Goal: Find specific page/section: Find specific page/section

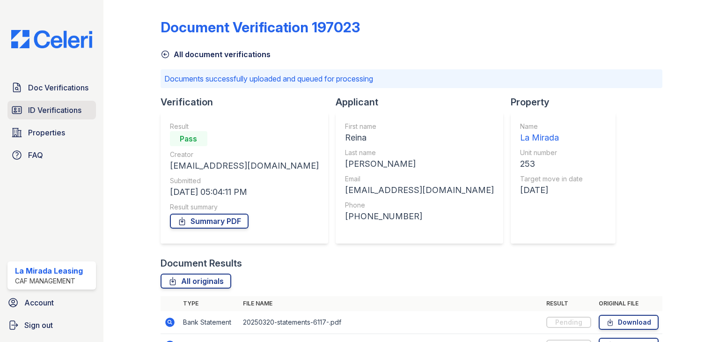
click at [64, 109] on span "ID Verifications" at bounding box center [54, 109] width 53 height 11
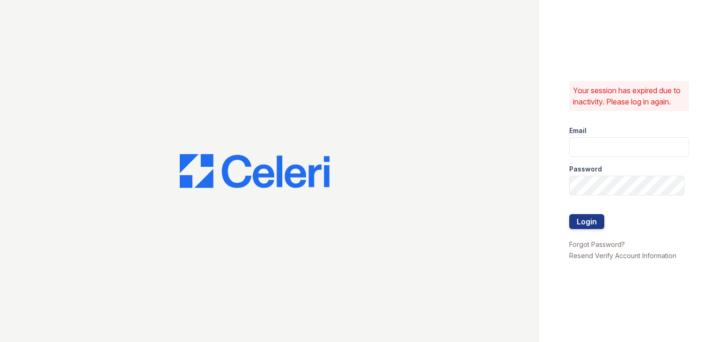
type input "[EMAIL_ADDRESS][DOMAIN_NAME]"
click at [597, 218] on button "Login" at bounding box center [586, 221] width 35 height 15
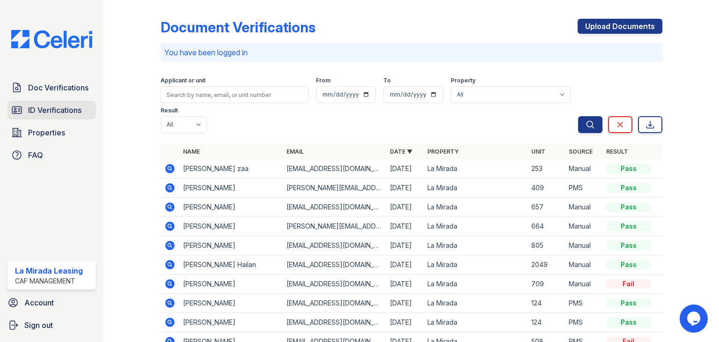
click at [56, 112] on span "ID Verifications" at bounding box center [54, 109] width 53 height 11
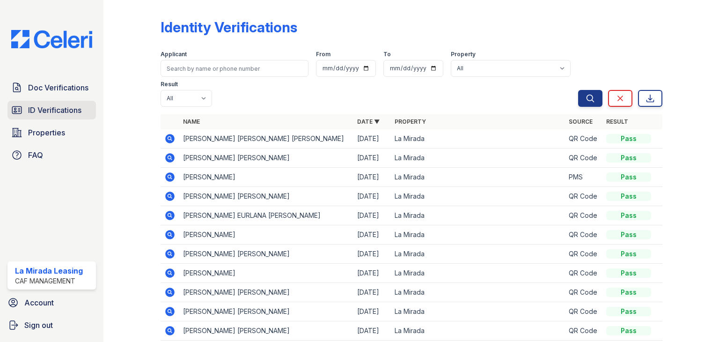
click at [52, 110] on span "ID Verifications" at bounding box center [54, 109] width 53 height 11
